Goal: Check status: Check status

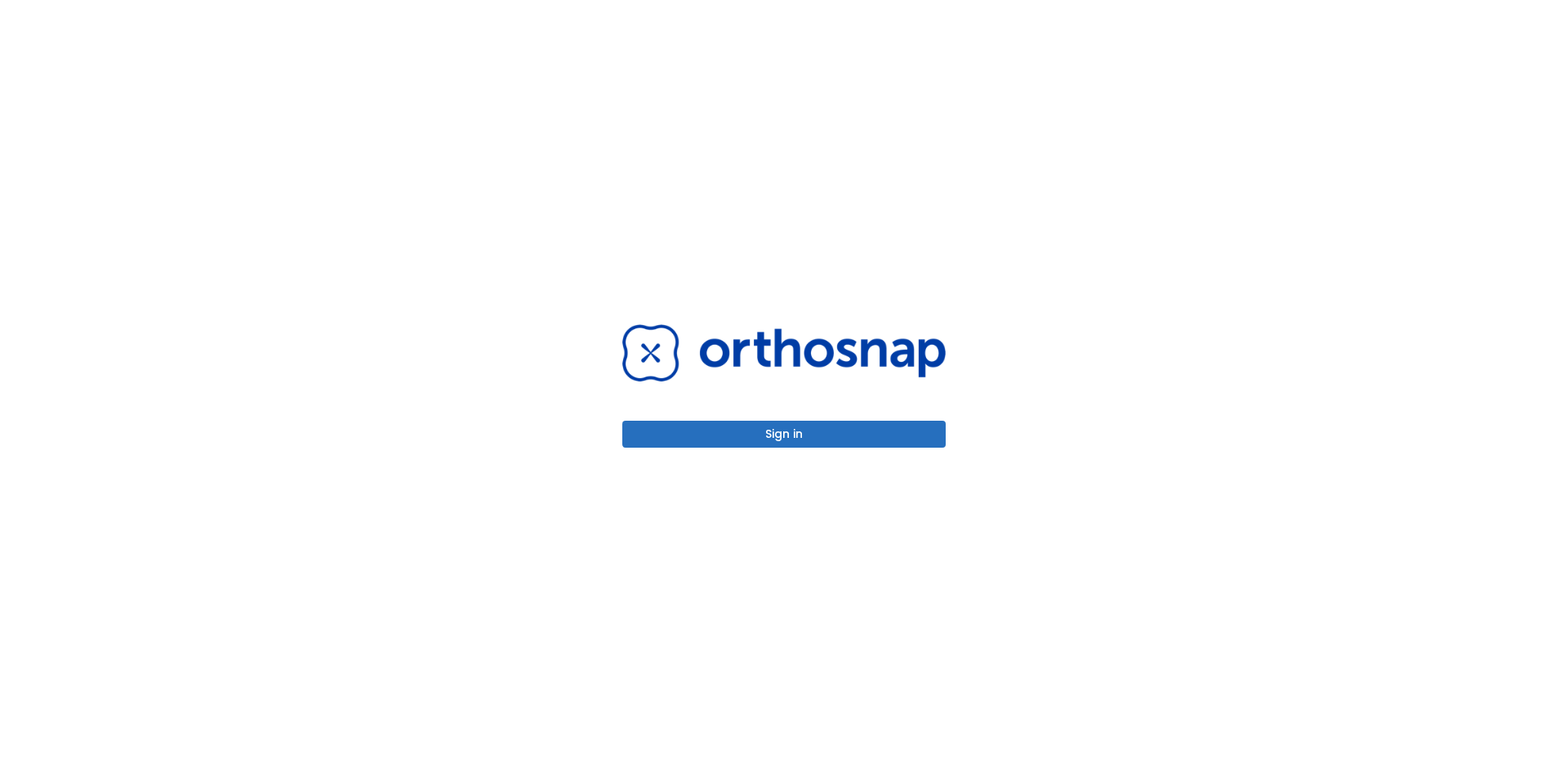
click at [740, 444] on button "Sign in" at bounding box center [783, 433] width 323 height 27
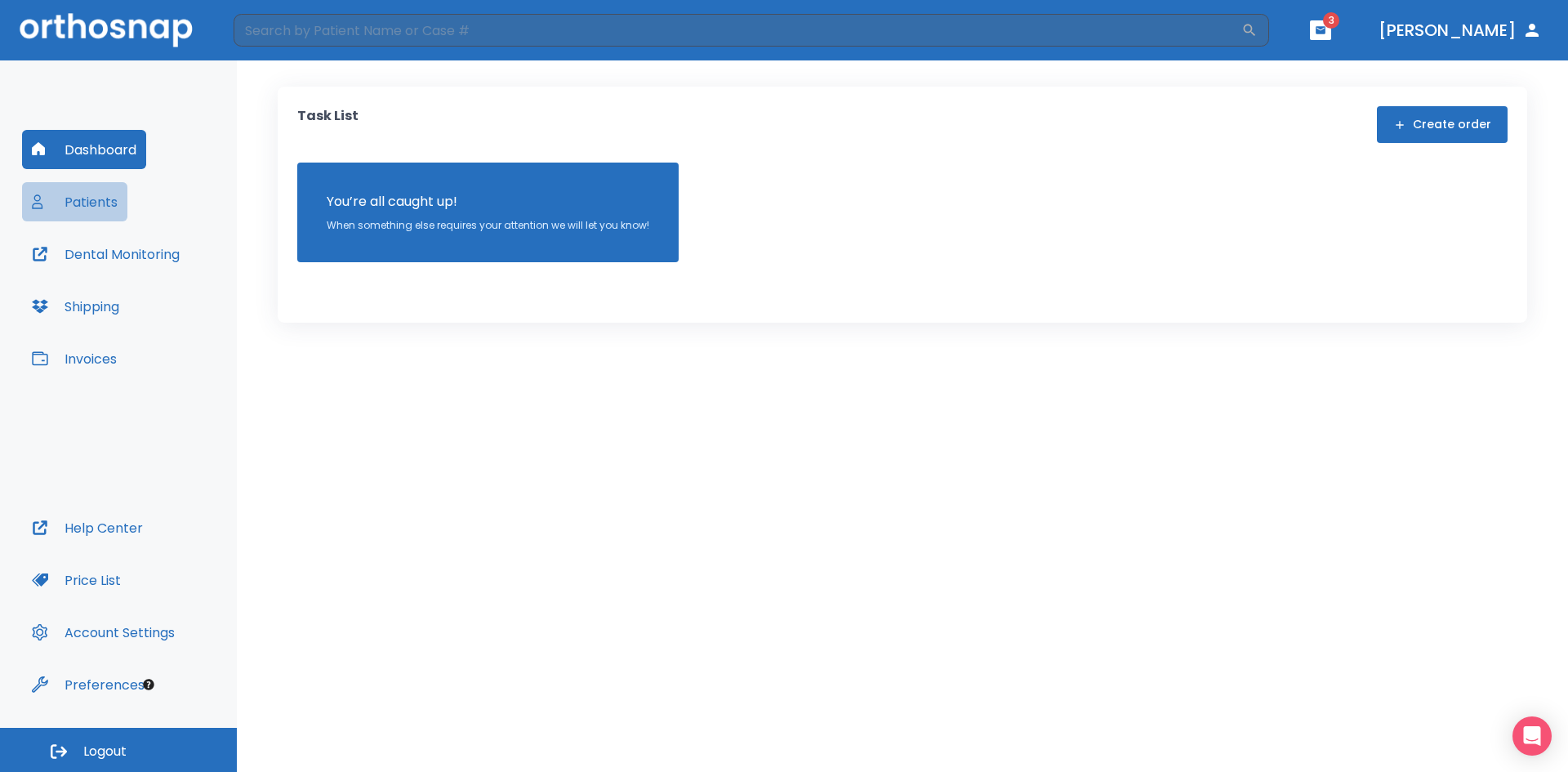
click at [98, 200] on button "Patients" at bounding box center [75, 202] width 105 height 40
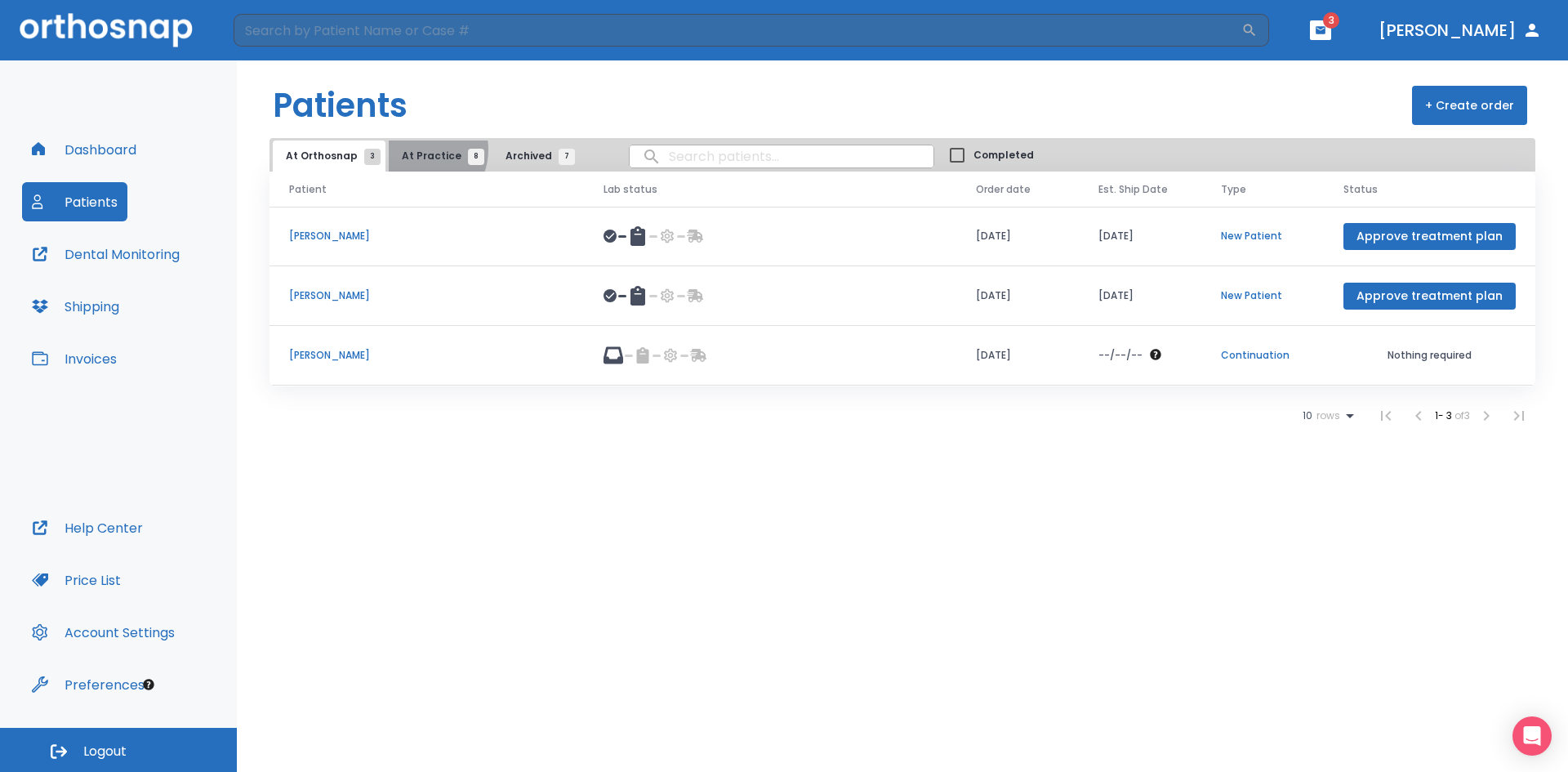
click at [415, 150] on span "At Practice 8" at bounding box center [439, 156] width 74 height 15
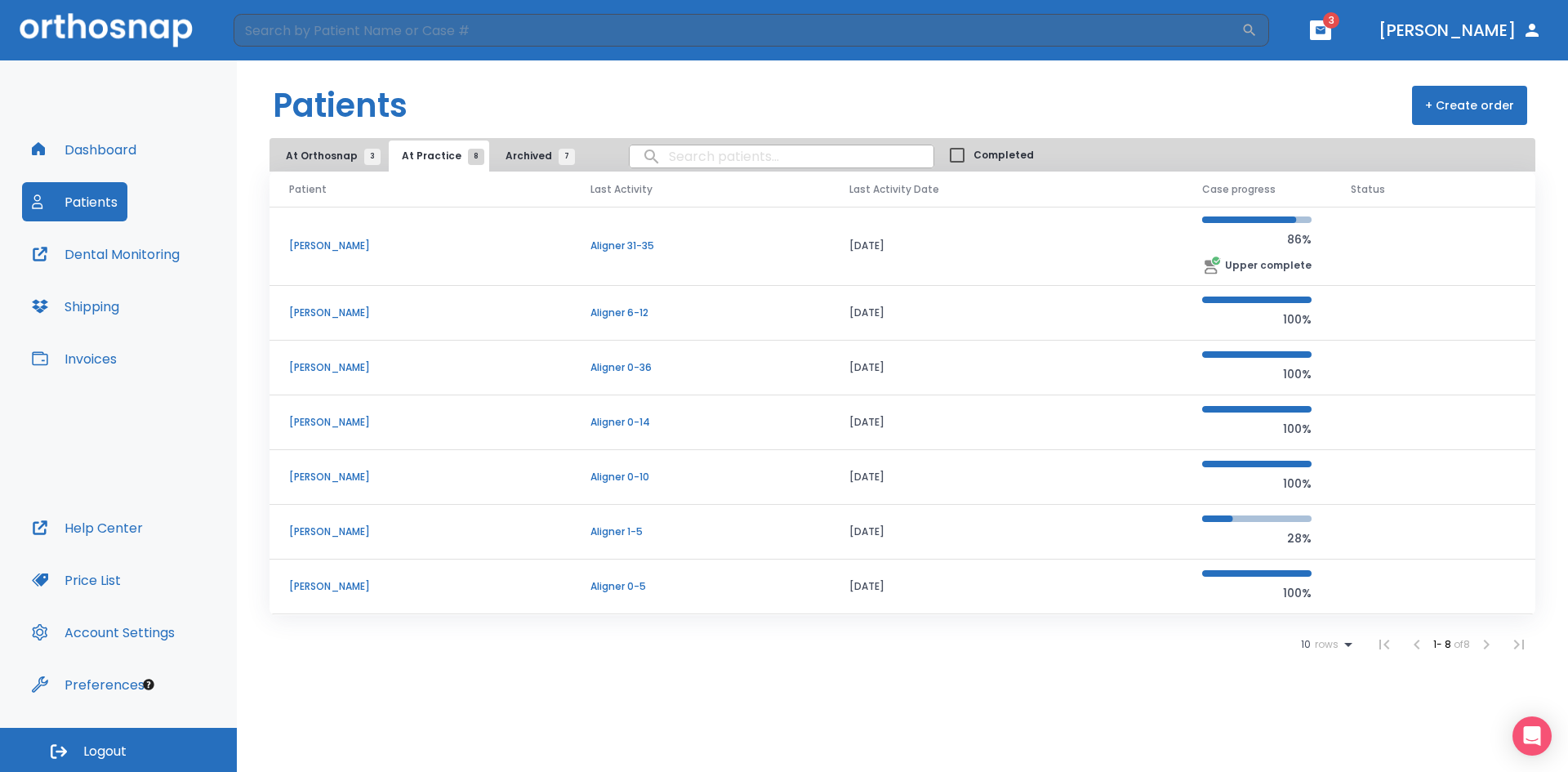
click at [327, 147] on button "At Orthosnap 3" at bounding box center [329, 156] width 113 height 31
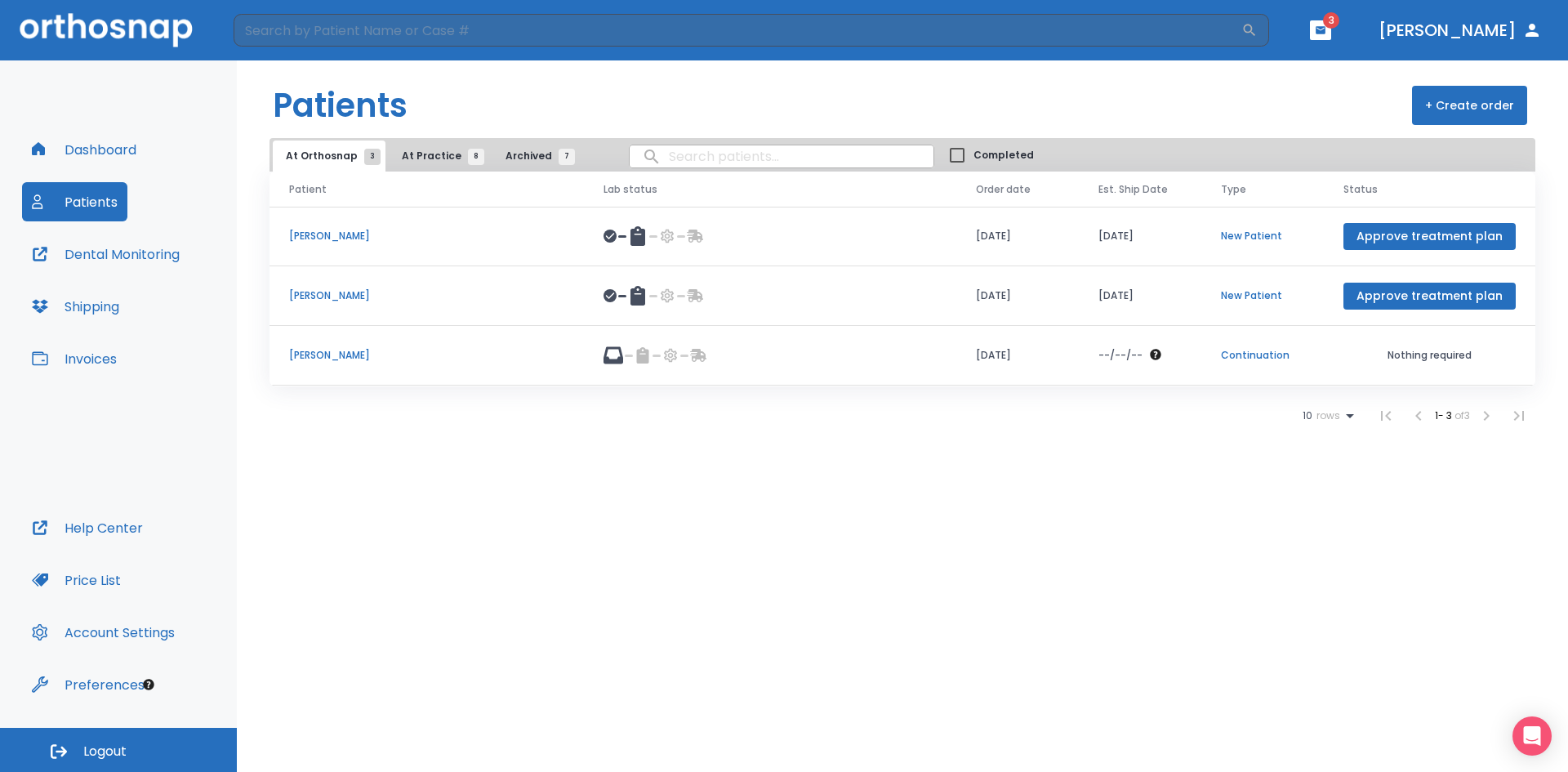
click at [94, 130] on button "Dashboard" at bounding box center [84, 150] width 124 height 40
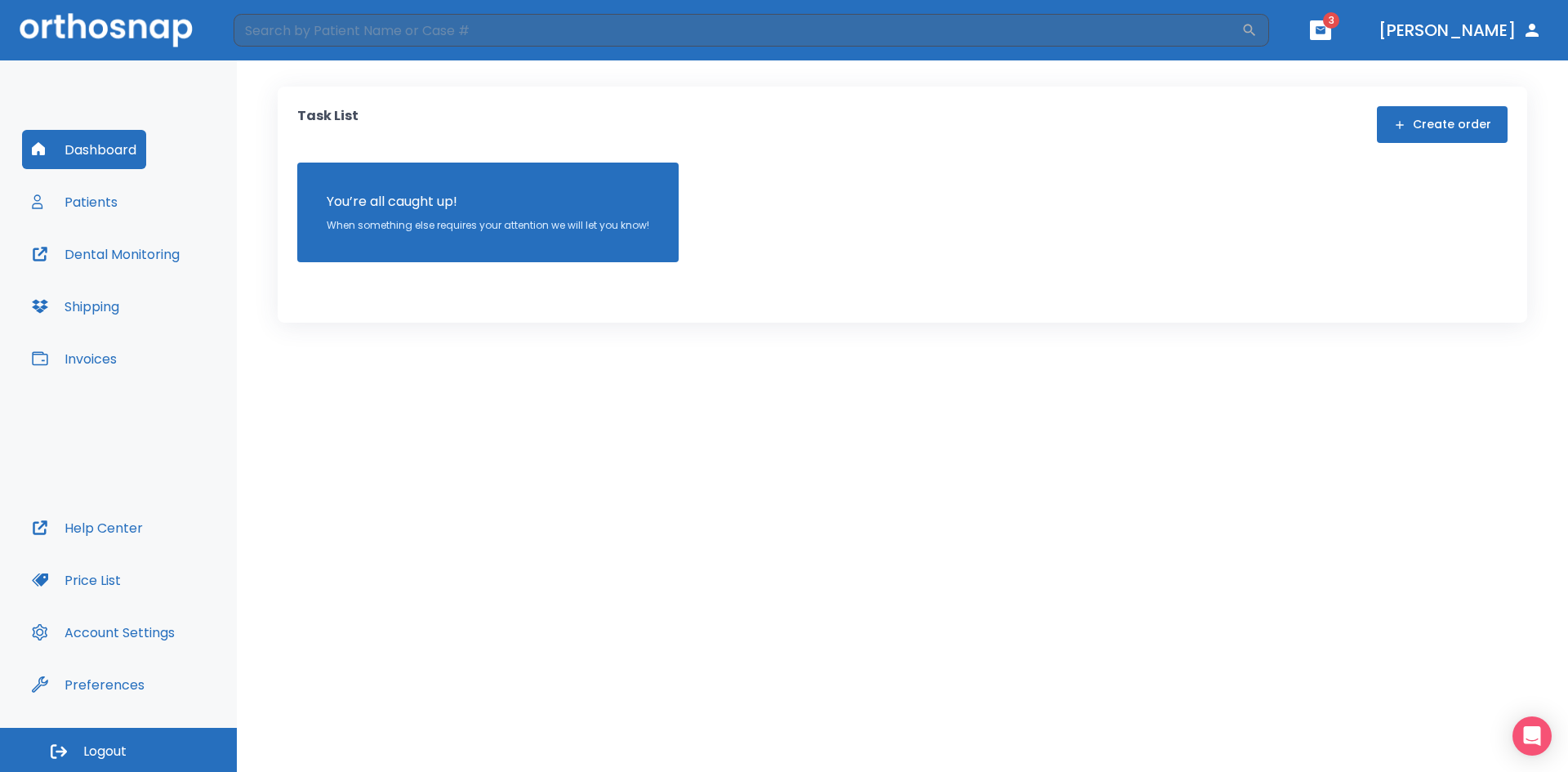
click at [101, 207] on button "Patients" at bounding box center [75, 202] width 105 height 40
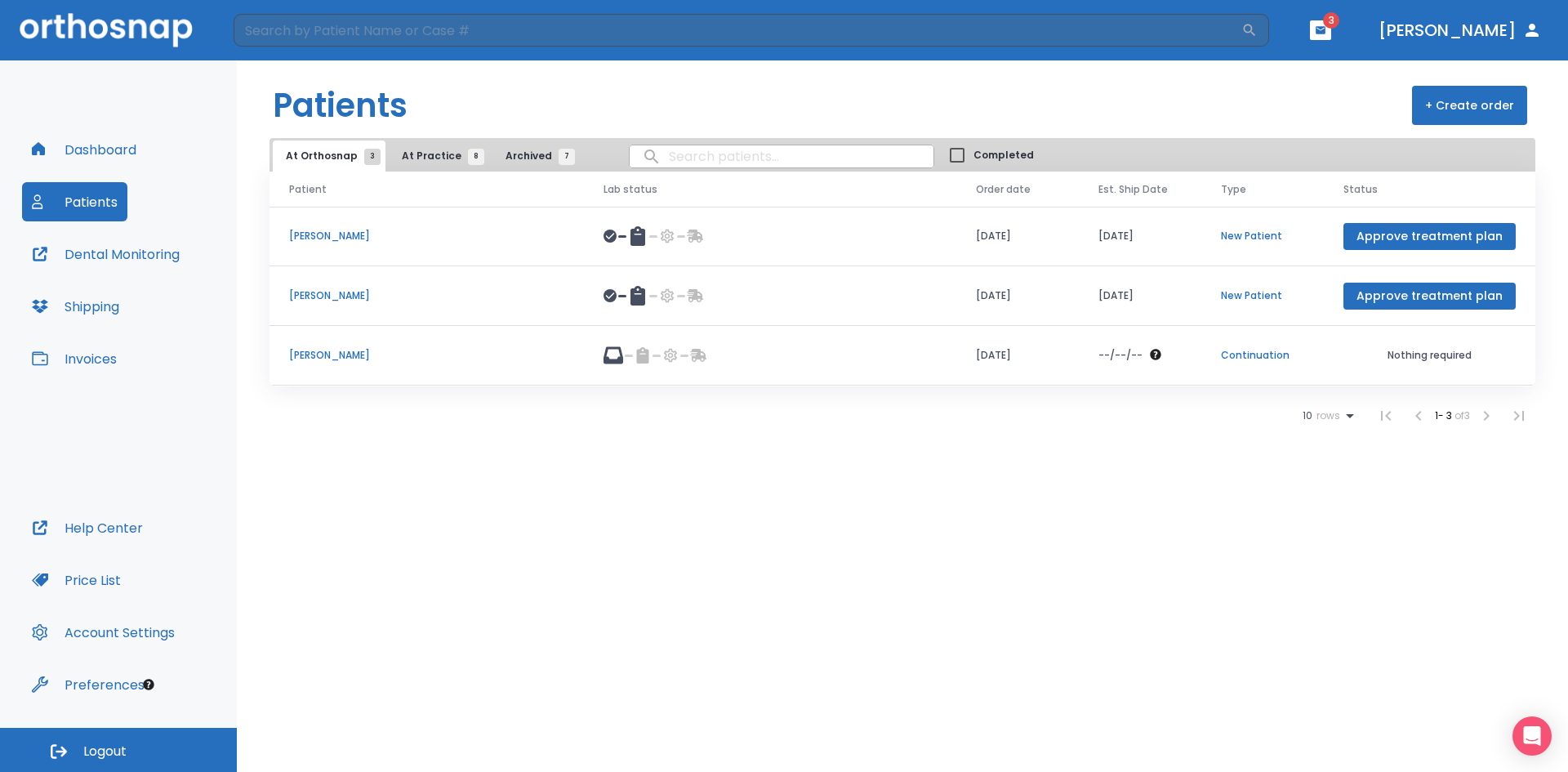
click at [509, 156] on span "Archived 7" at bounding box center [536, 156] width 61 height 15
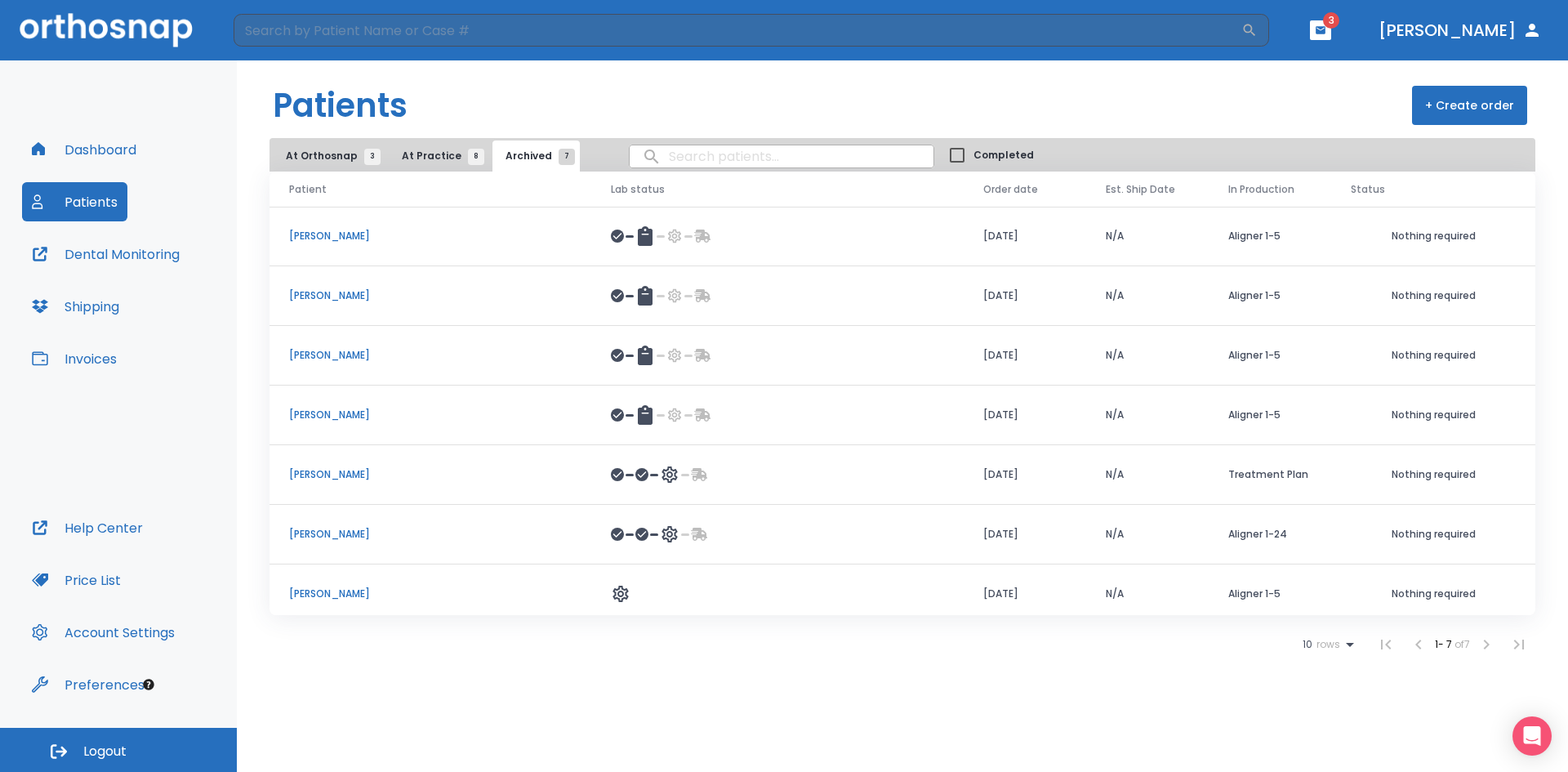
click at [1326, 29] on icon "button" at bounding box center [1320, 29] width 9 height 8
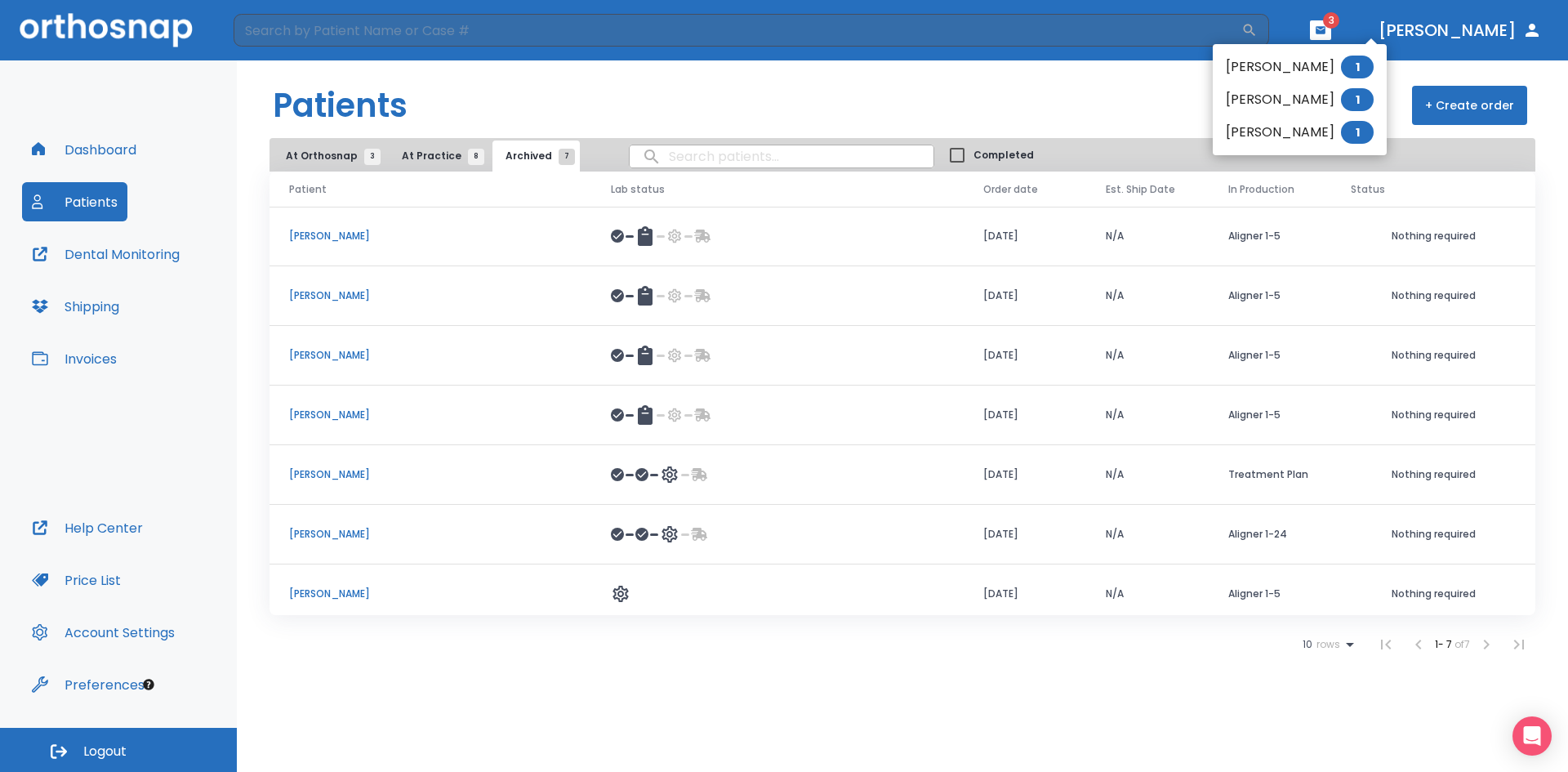
click at [1375, 28] on div at bounding box center [784, 386] width 1568 height 772
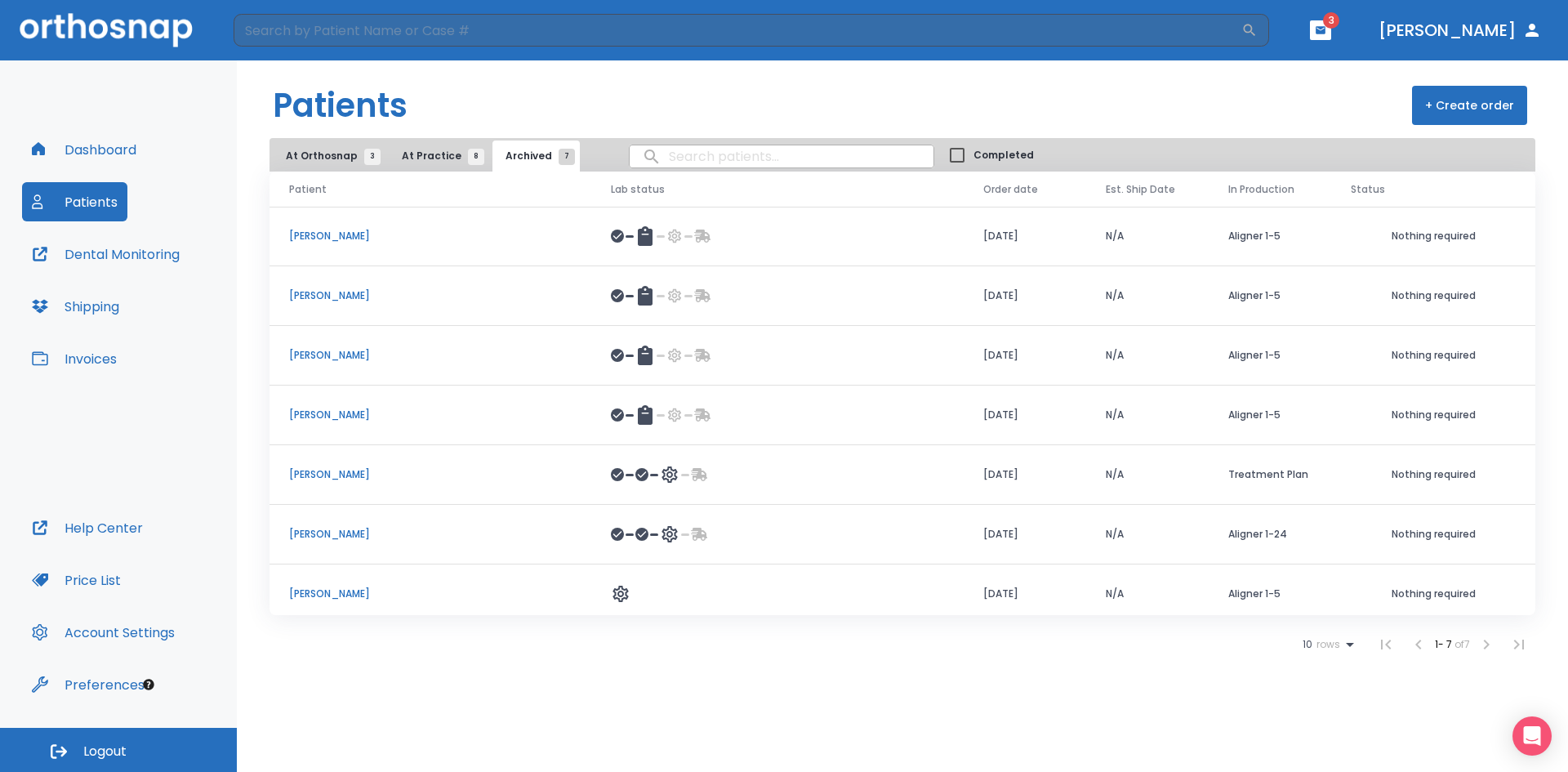
click at [426, 146] on button "At Practice 8" at bounding box center [439, 156] width 101 height 31
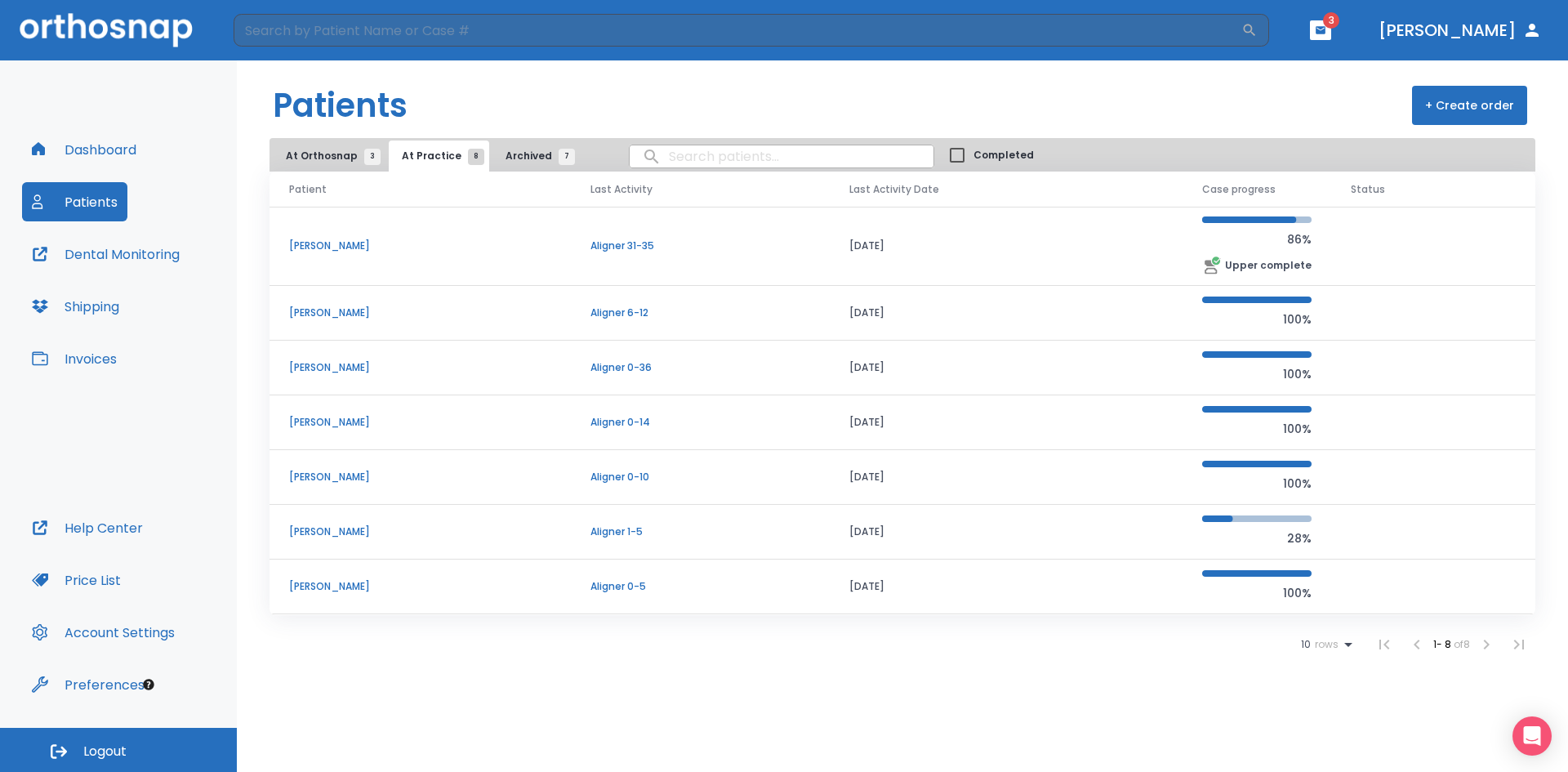
click at [329, 157] on span "At Orthosnap 3" at bounding box center [329, 156] width 87 height 15
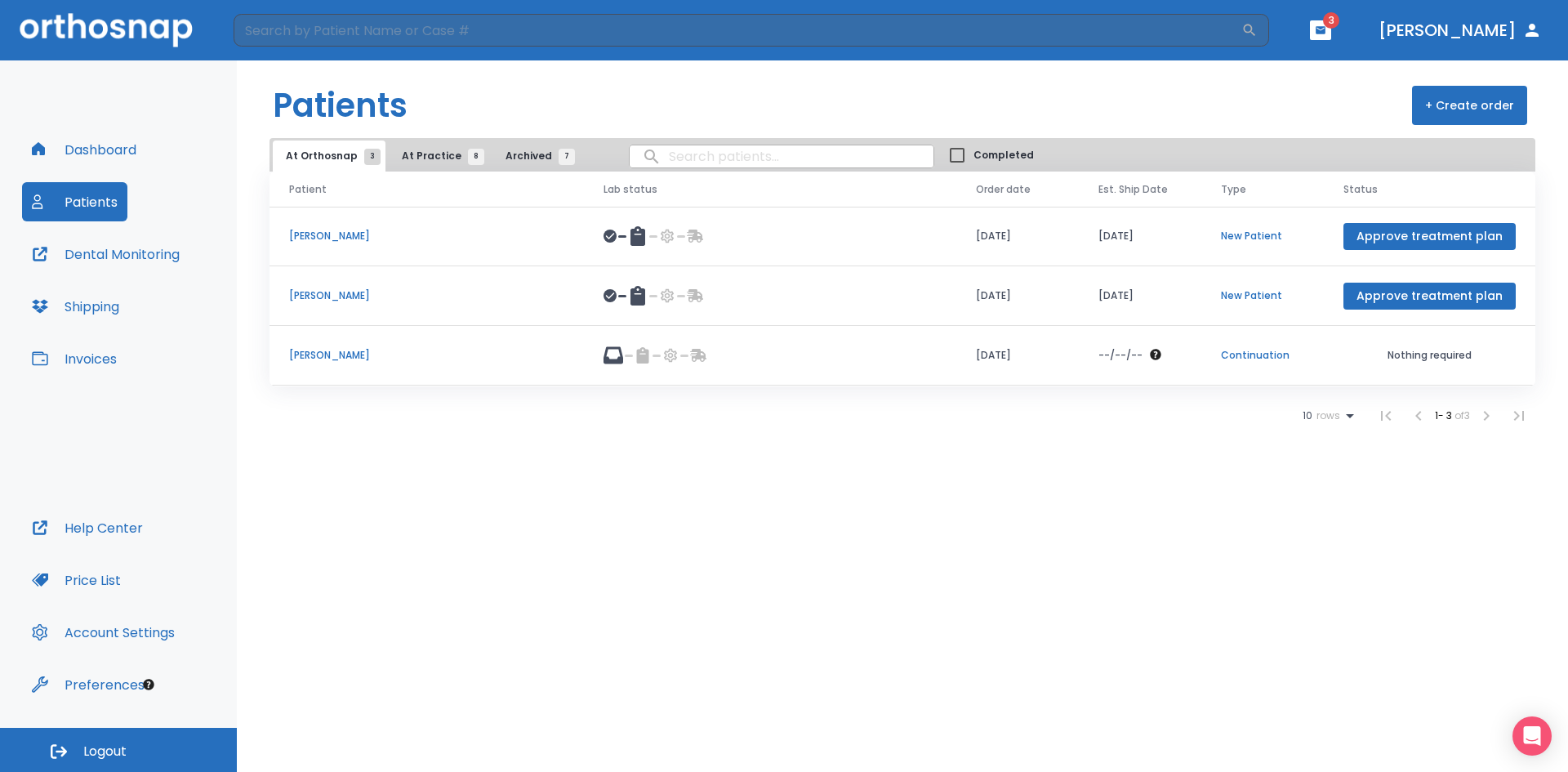
click at [138, 257] on button "Dental Monitoring" at bounding box center [106, 254] width 167 height 40
click at [427, 154] on span "At Practice 8" at bounding box center [439, 156] width 74 height 15
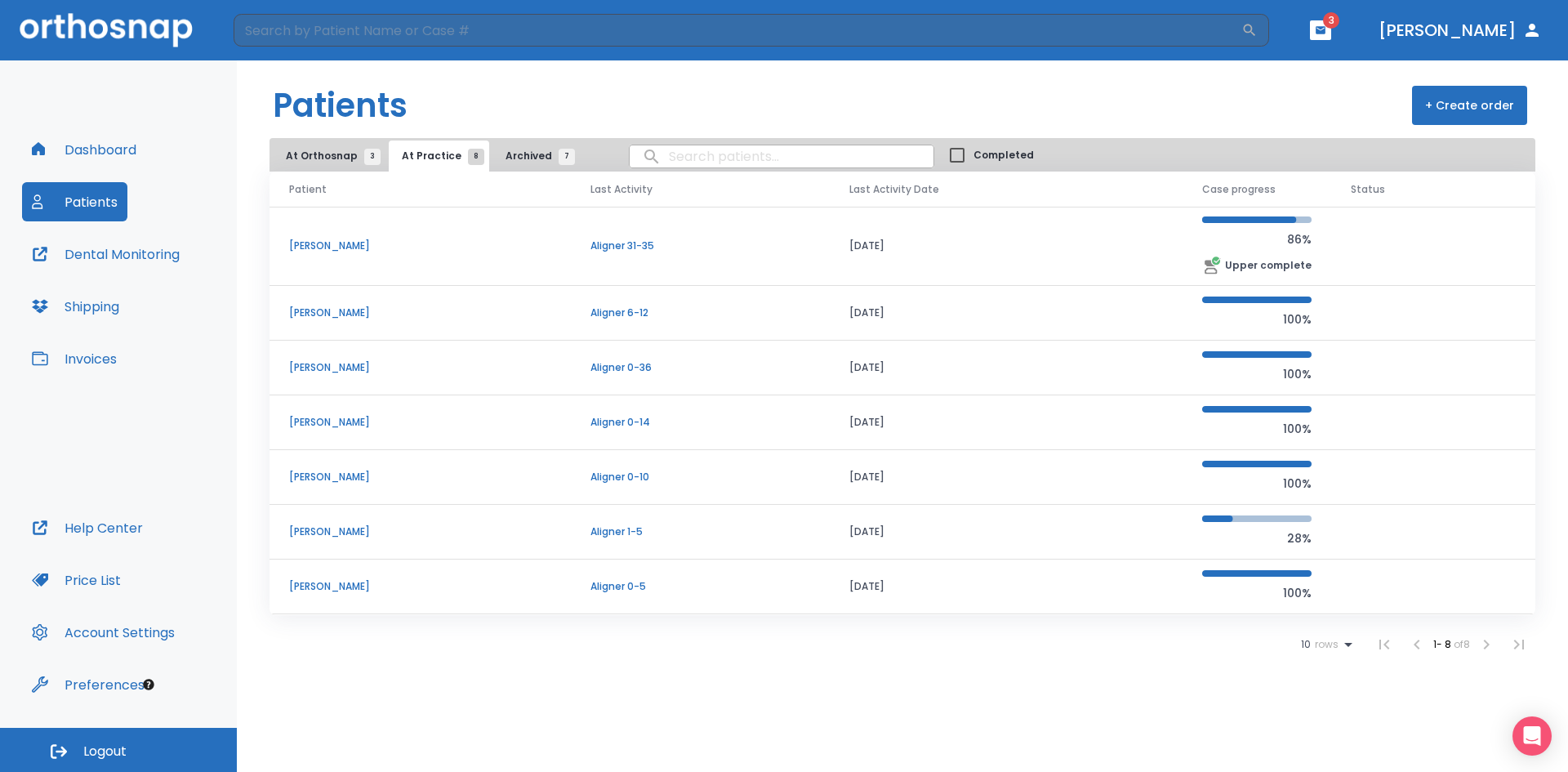
scroll to position [55, 0]
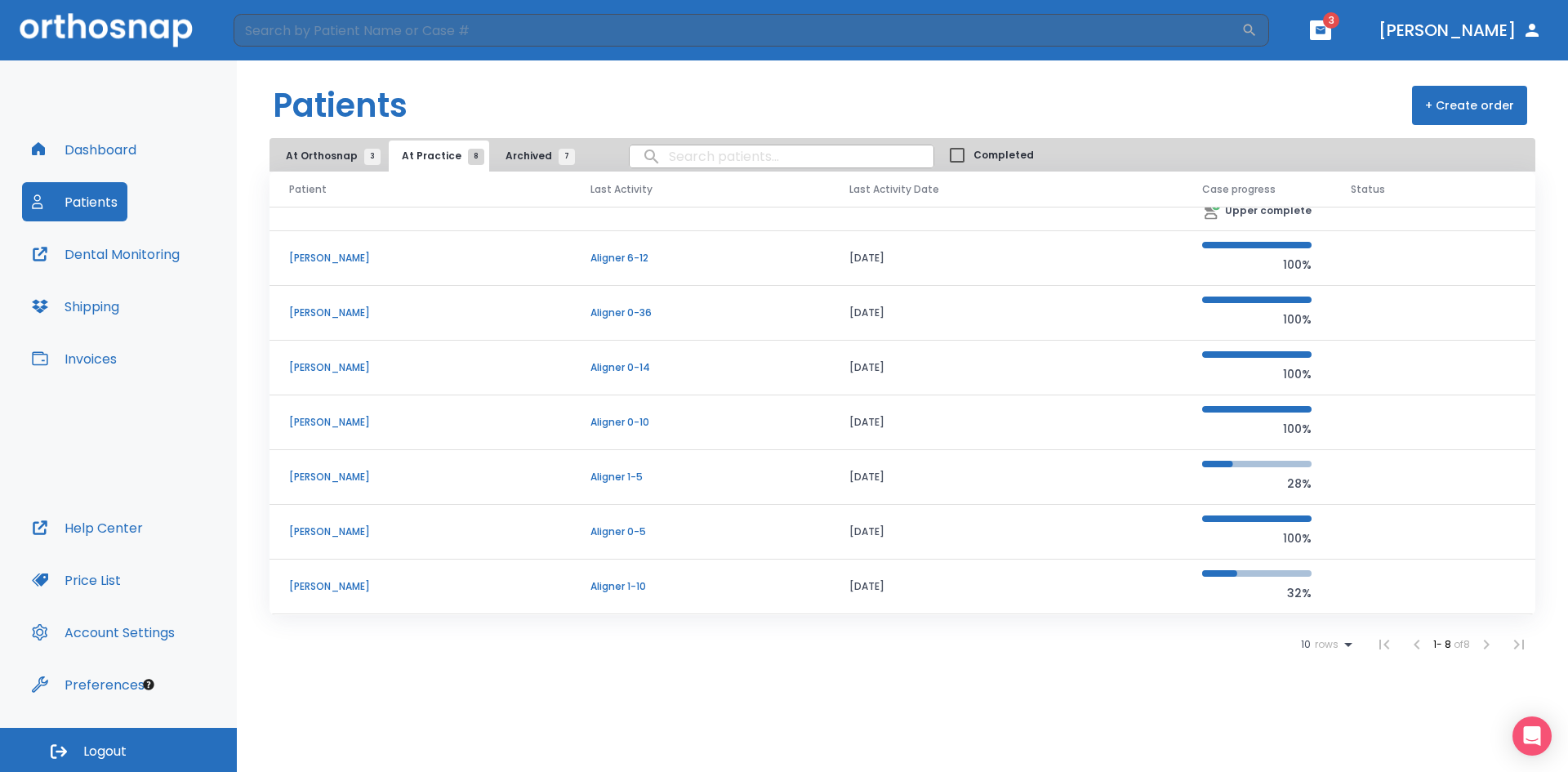
click at [328, 588] on p "[PERSON_NAME]" at bounding box center [420, 586] width 262 height 15
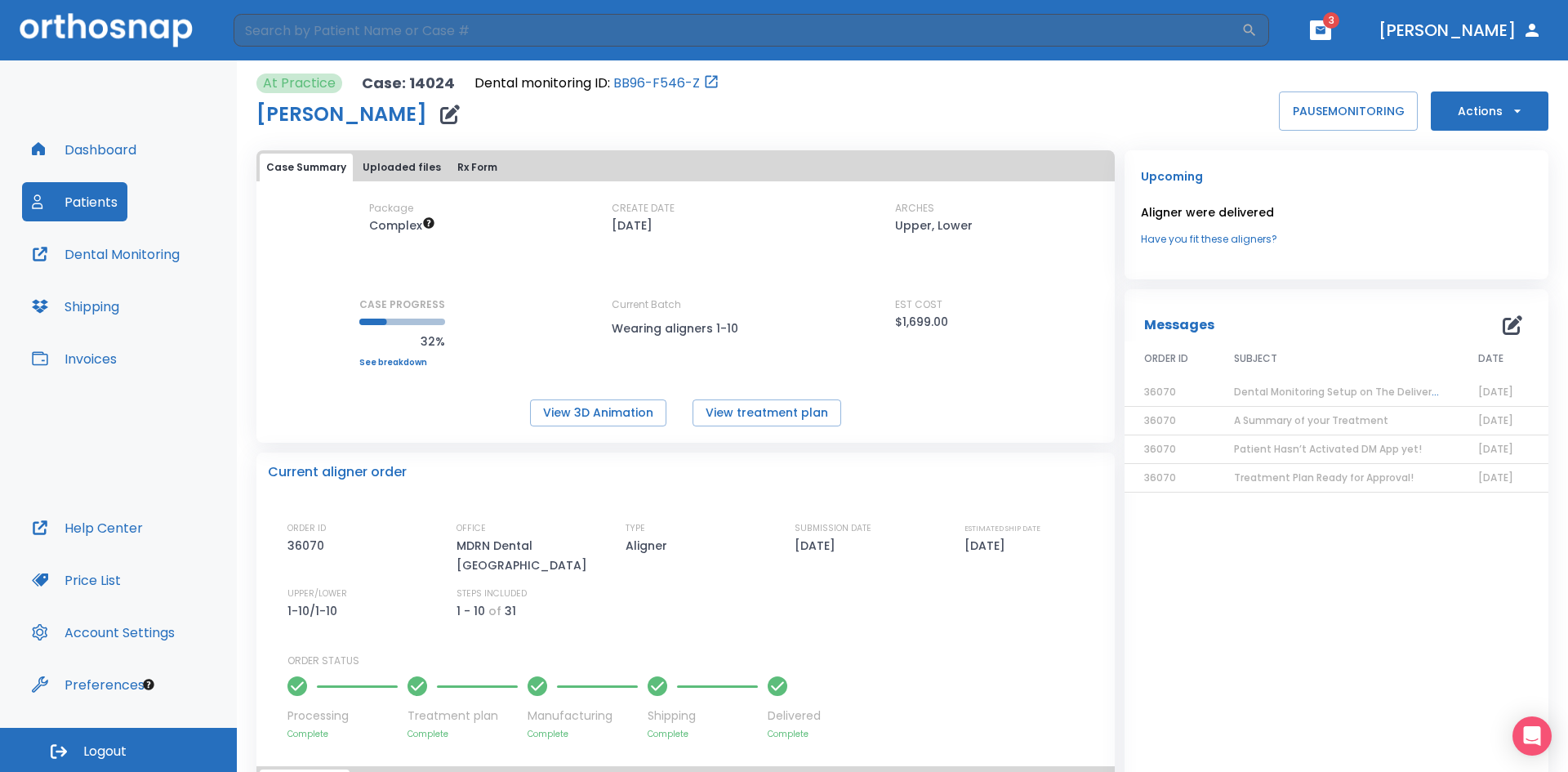
click at [1481, 110] on button "Actions" at bounding box center [1490, 111] width 118 height 40
click at [1507, 118] on div at bounding box center [784, 386] width 1568 height 772
click at [911, 116] on div "At Practice Case: 14024 Dental monitoring ID: BB96-F546-Z Van Le PAUSE MONITORI…" at bounding box center [903, 102] width 1292 height 57
